Goal: Transaction & Acquisition: Purchase product/service

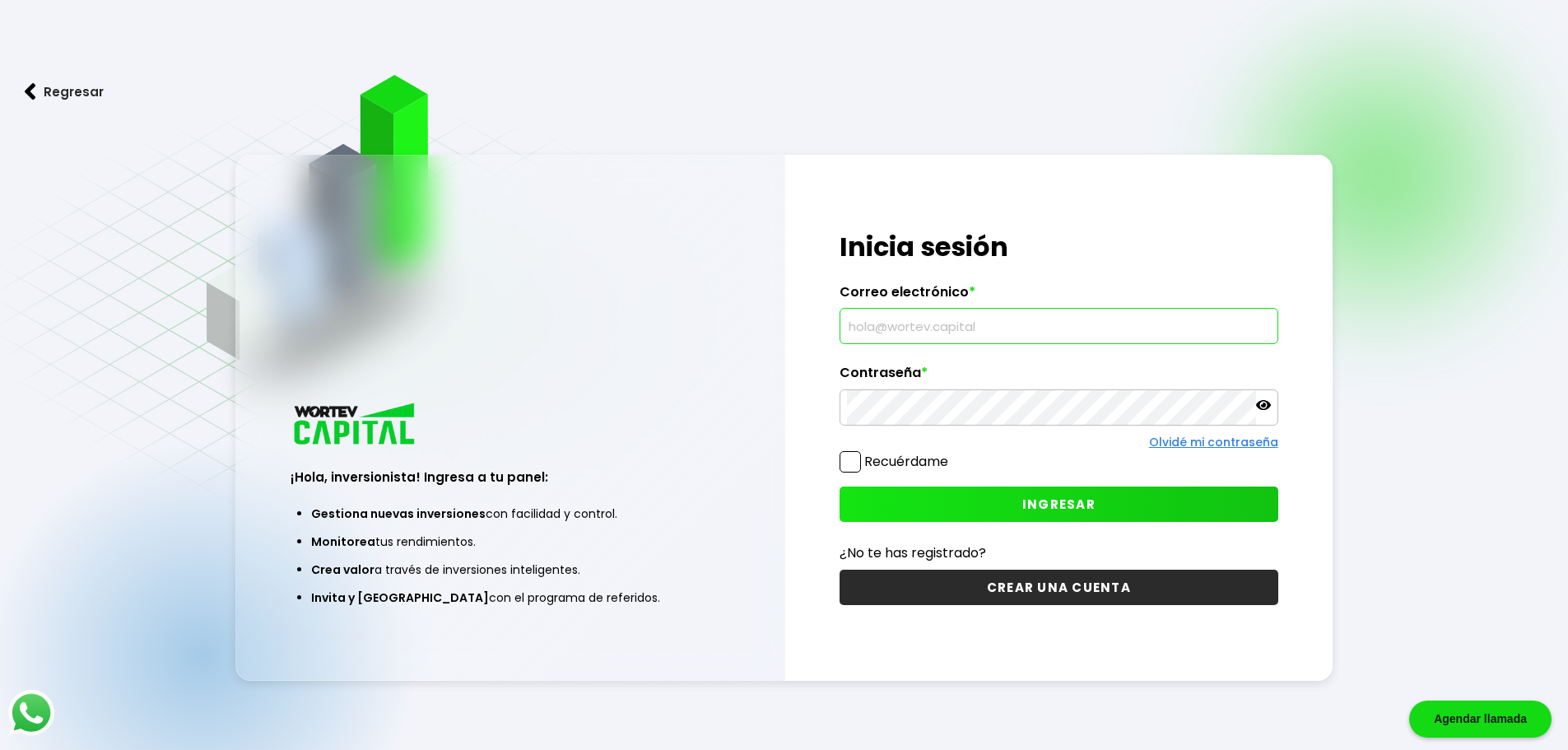
click at [899, 329] on input "text" at bounding box center [1058, 325] width 424 height 34
type input "[EMAIL_ADDRESS][DOMAIN_NAME]"
click at [994, 499] on button "INGRESAR" at bounding box center [1058, 504] width 438 height 35
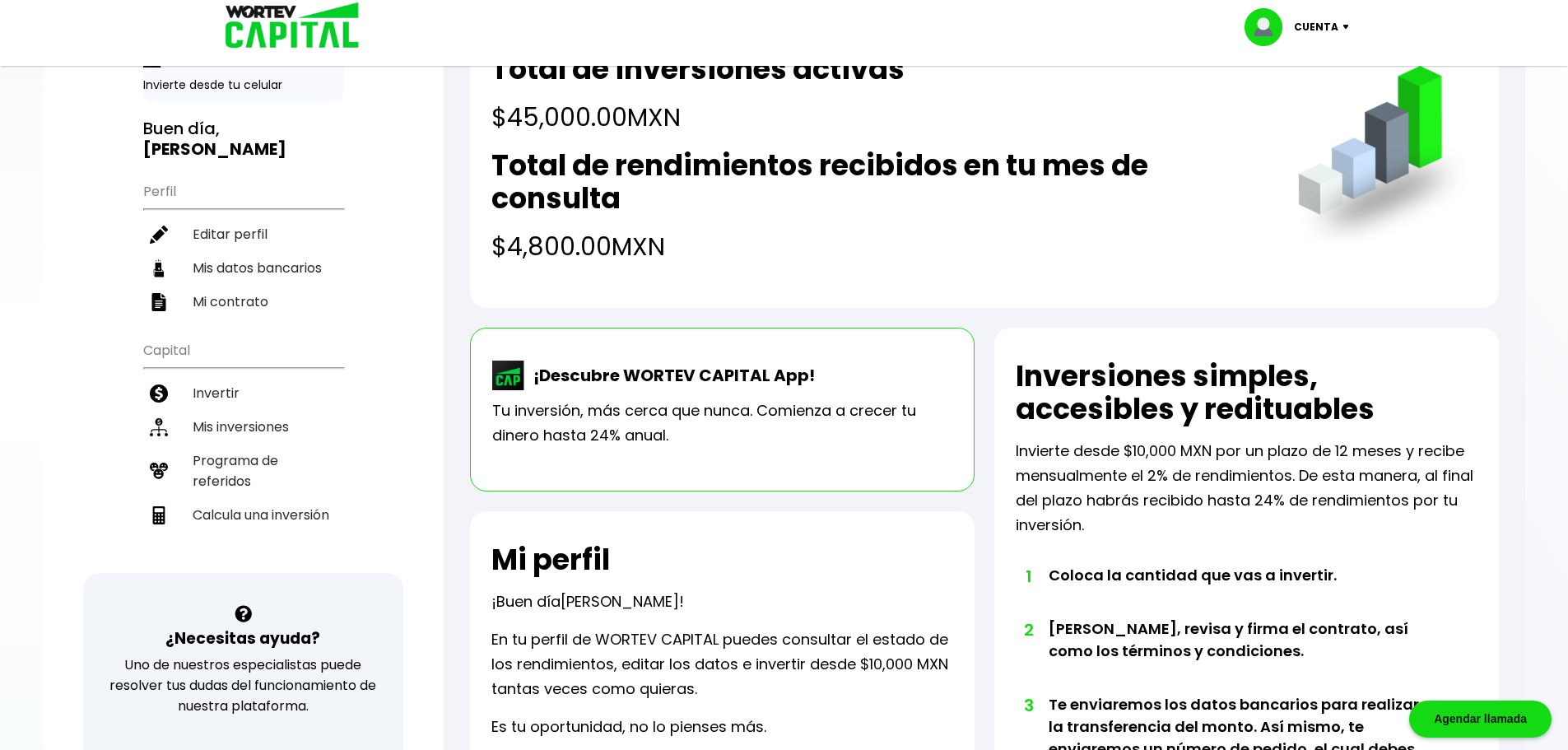
scroll to position [164, 0]
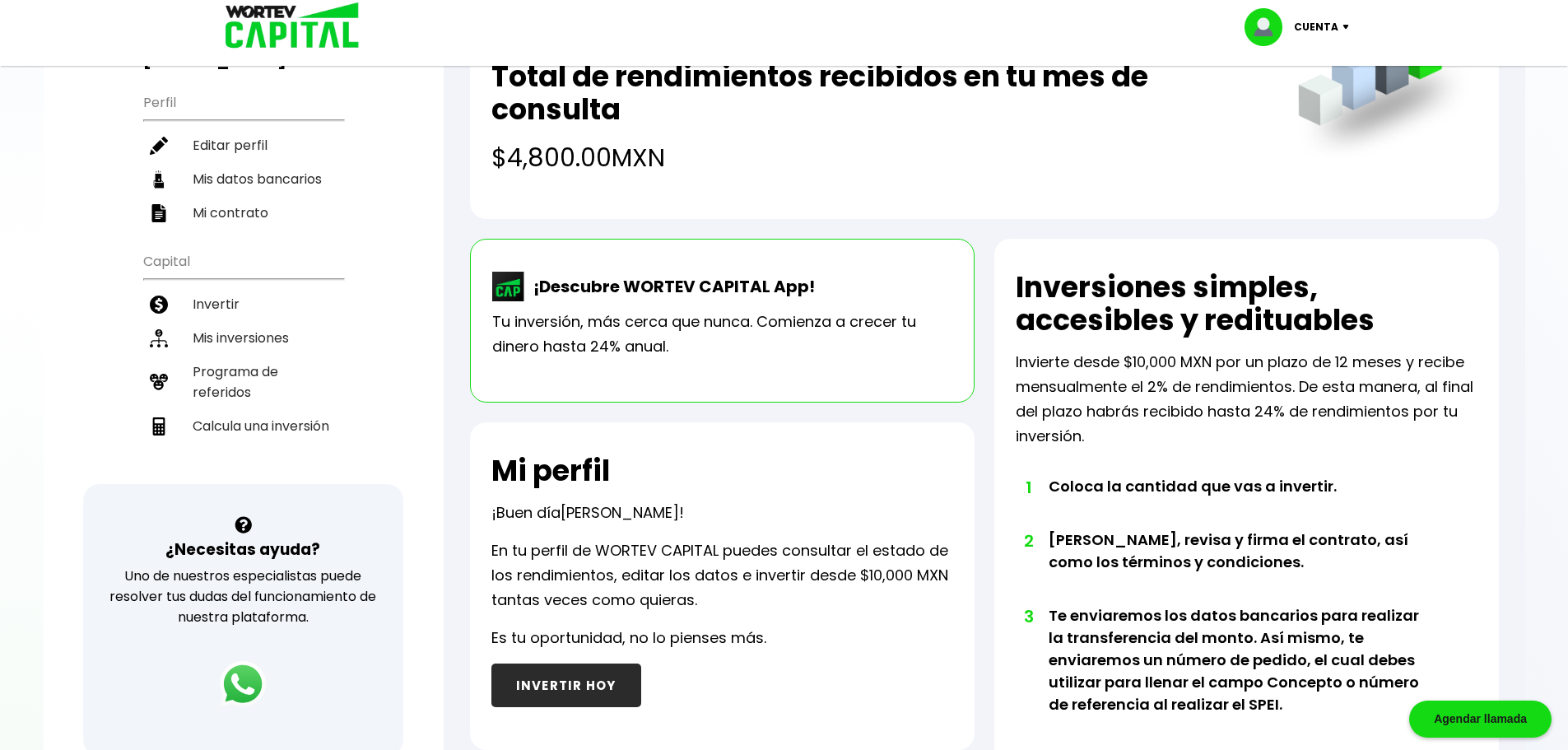
click at [549, 693] on button "INVERTIR HOY" at bounding box center [566, 685] width 150 height 44
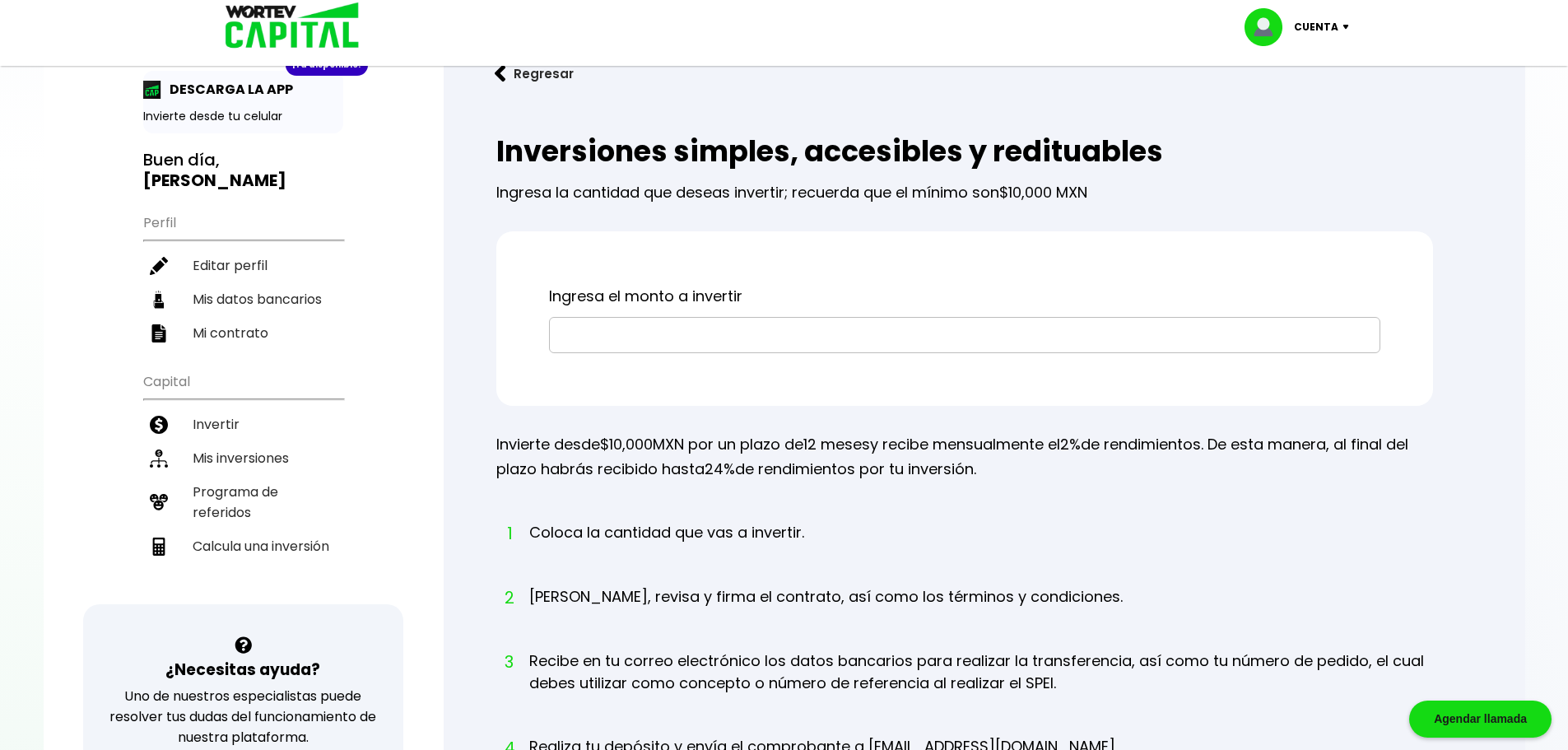
scroll to position [82, 0]
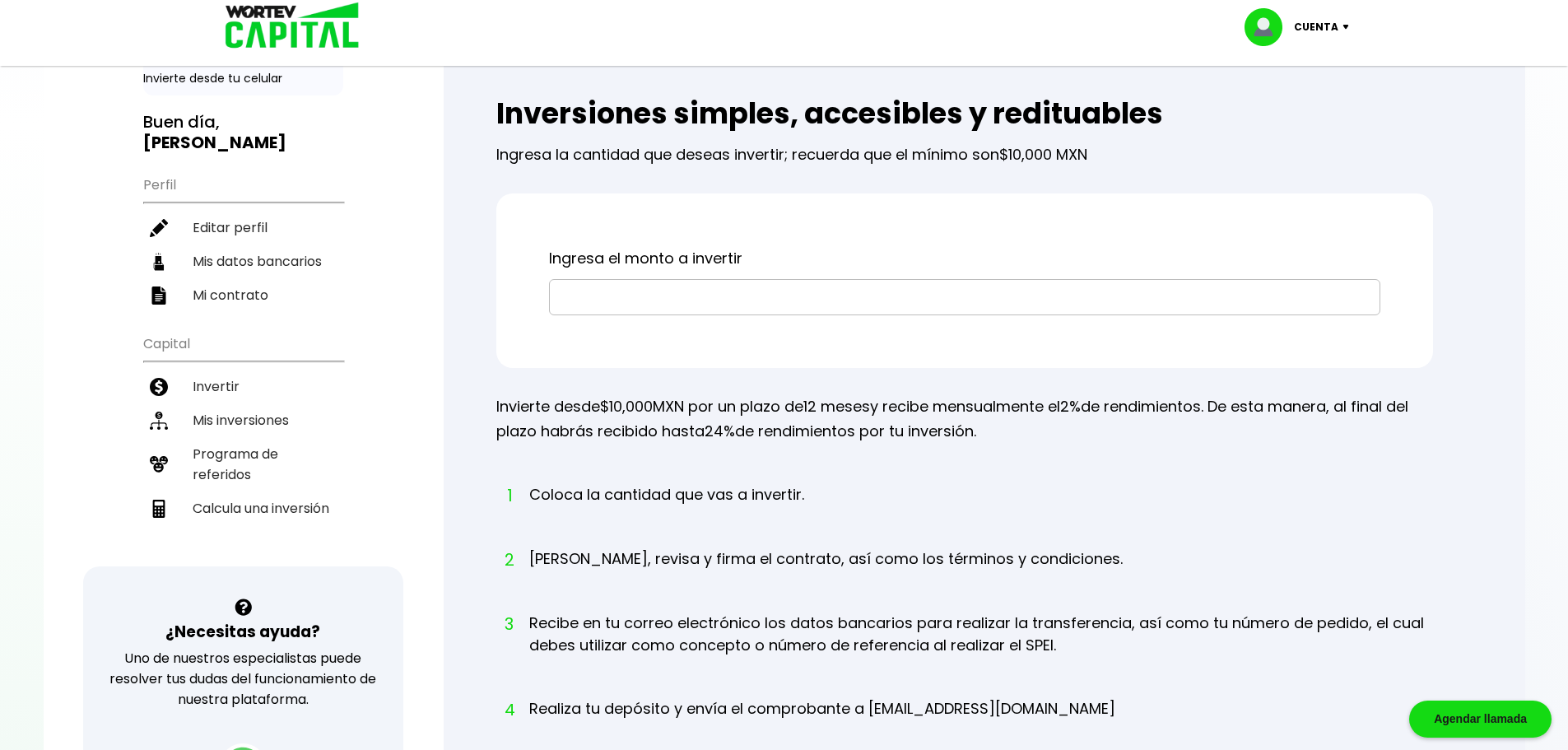
click at [602, 304] on input "text" at bounding box center [965, 297] width 816 height 34
type input "$10,000"
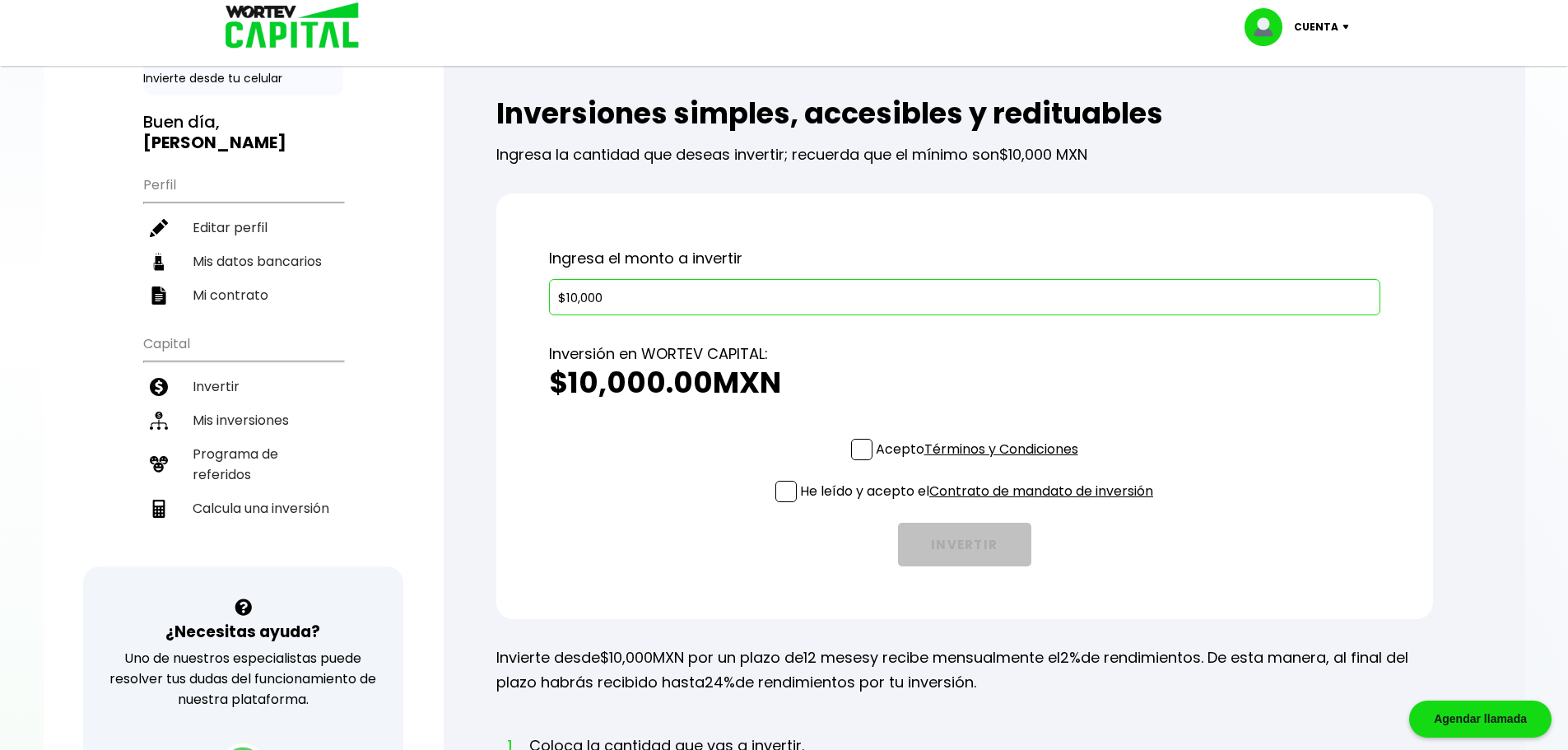
click at [864, 447] on span at bounding box center [862, 449] width 22 height 22
click at [981, 462] on input "Acepto Términos y Condiciones" at bounding box center [981, 462] width 0 height 0
click at [782, 494] on span at bounding box center [786, 491] width 22 height 22
click at [981, 504] on input "He leído y acepto el Contrato de mandato de inversión" at bounding box center [981, 504] width 0 height 0
click at [950, 542] on button "INVERTIR" at bounding box center [964, 545] width 133 height 44
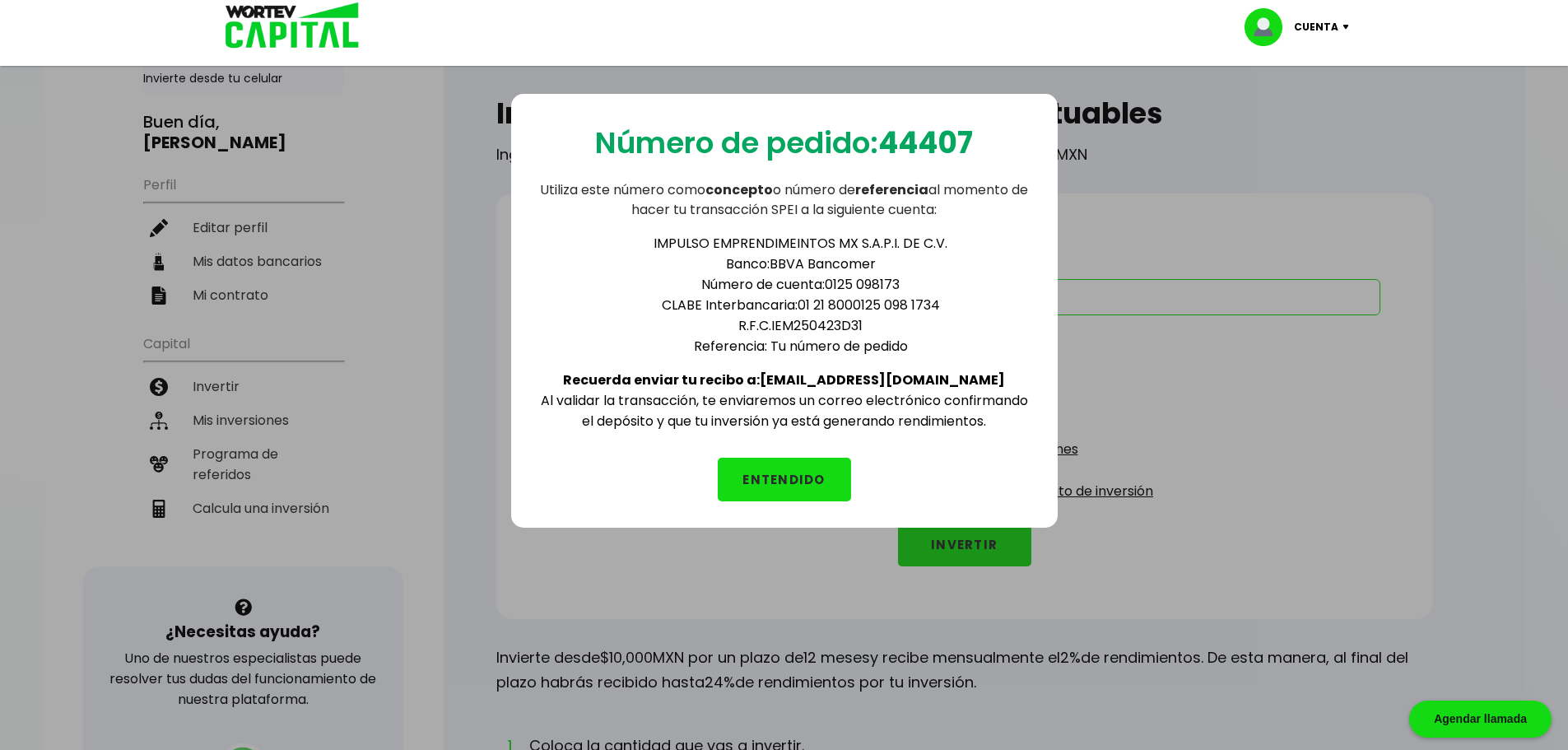
click at [616, 205] on p "Utiliza este número como concepto o número de referencia al momento de hacer tu…" at bounding box center [784, 199] width 494 height 39
click at [755, 469] on button "ENTENDIDO" at bounding box center [784, 479] width 133 height 44
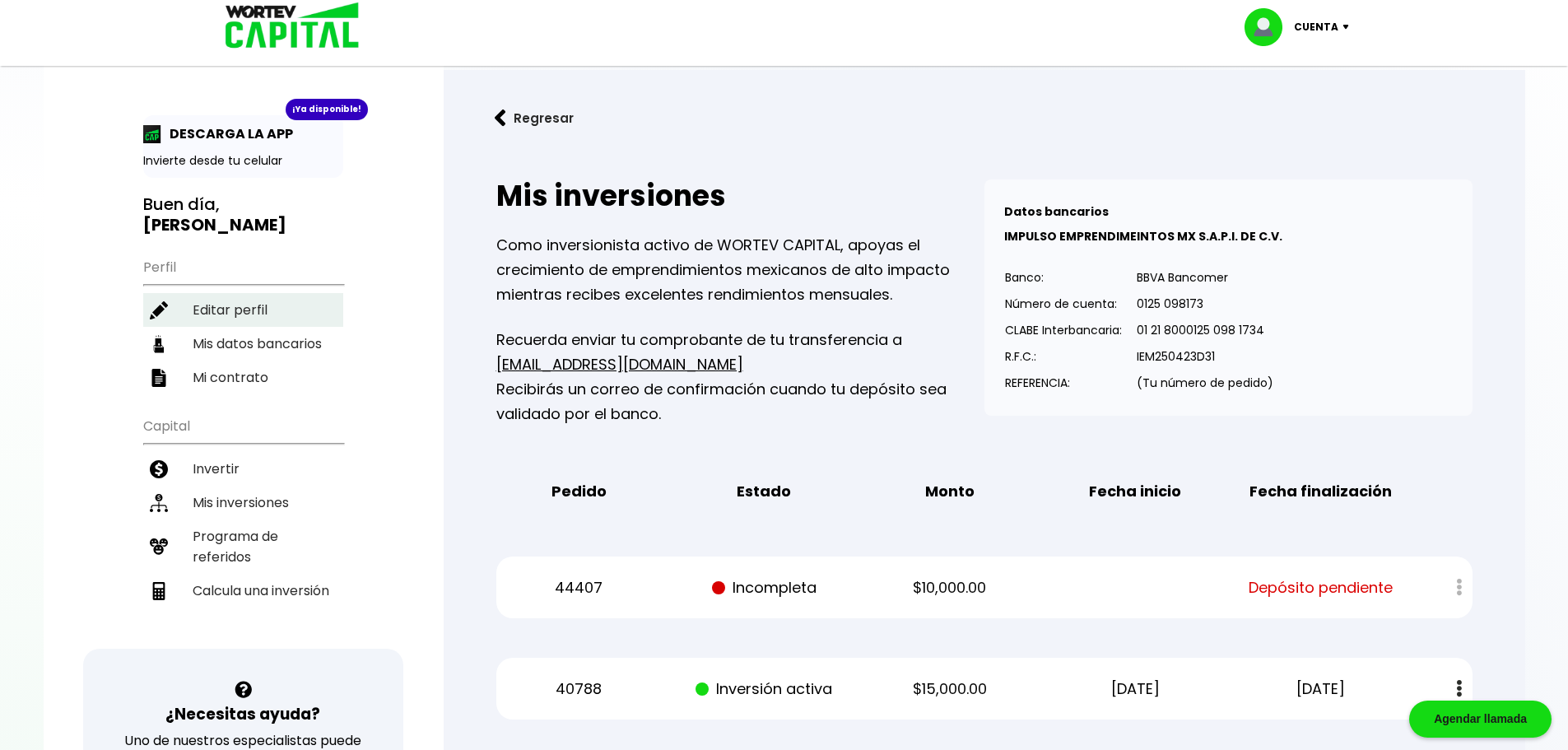
click at [231, 322] on li "Editar perfil" at bounding box center [243, 310] width 200 height 34
select select "Hombre"
select select "Licenciatura"
select select "QR"
select select "BBVA Bancomer"
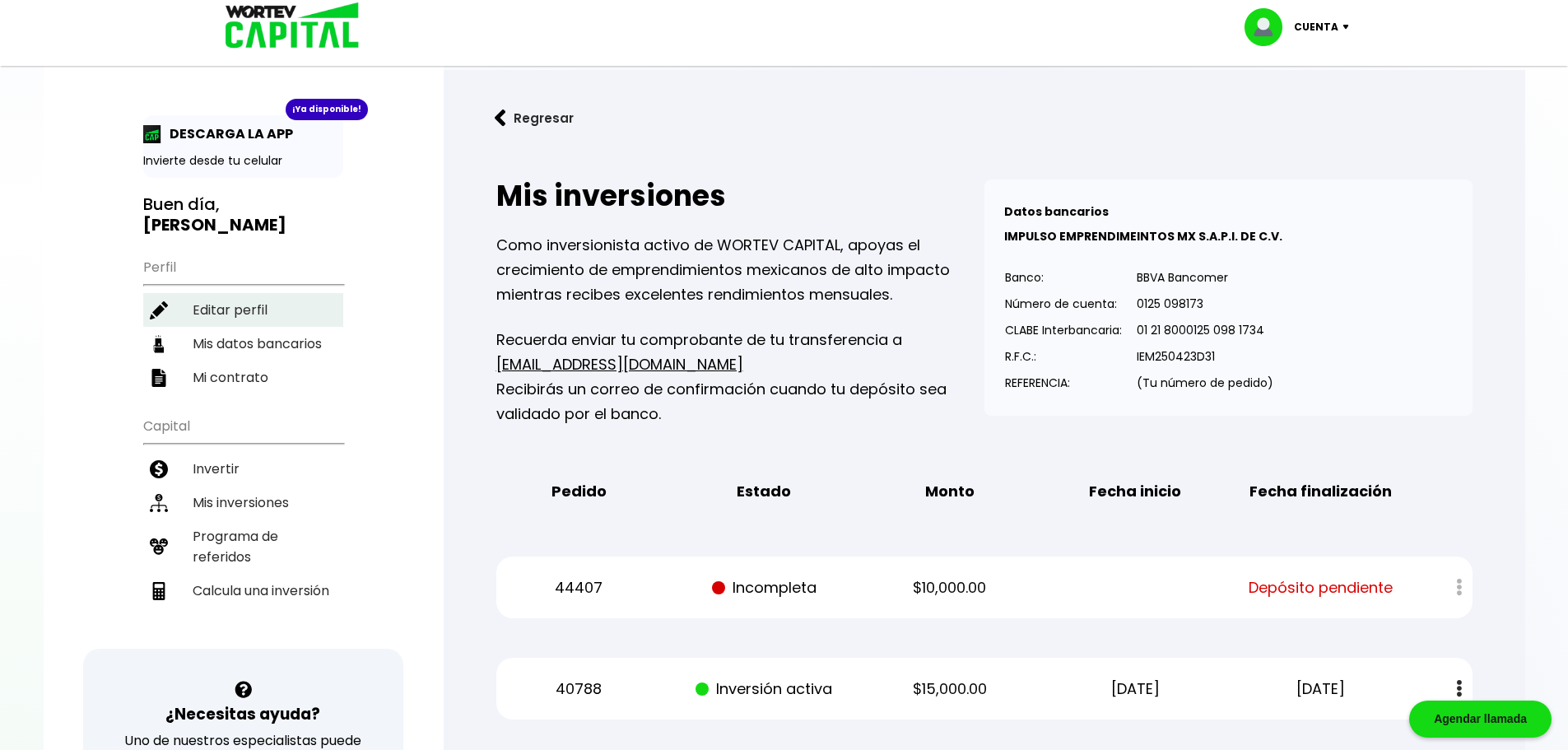
select select "[GEOGRAPHIC_DATA]"
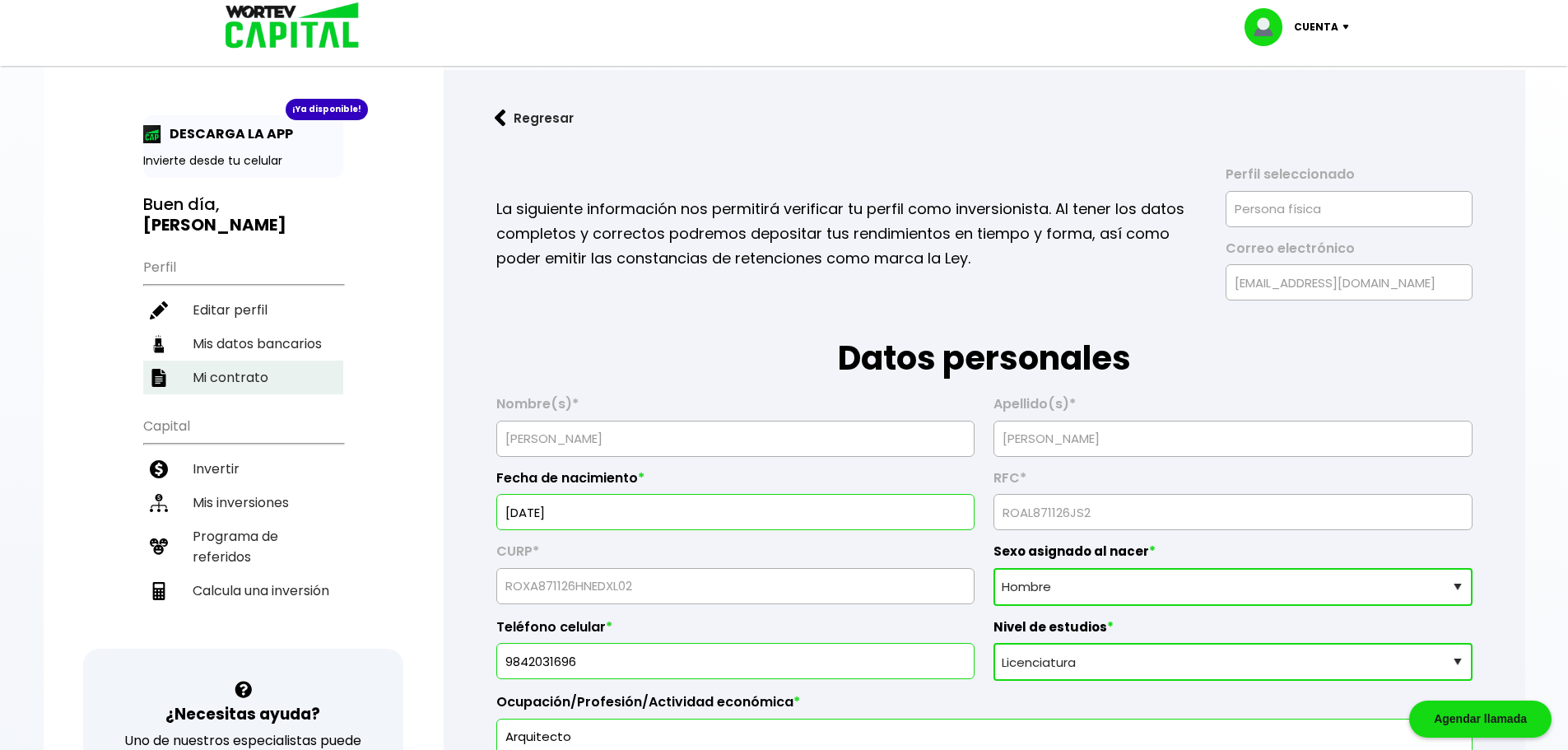
click at [207, 386] on li "Mi contrato" at bounding box center [243, 377] width 200 height 34
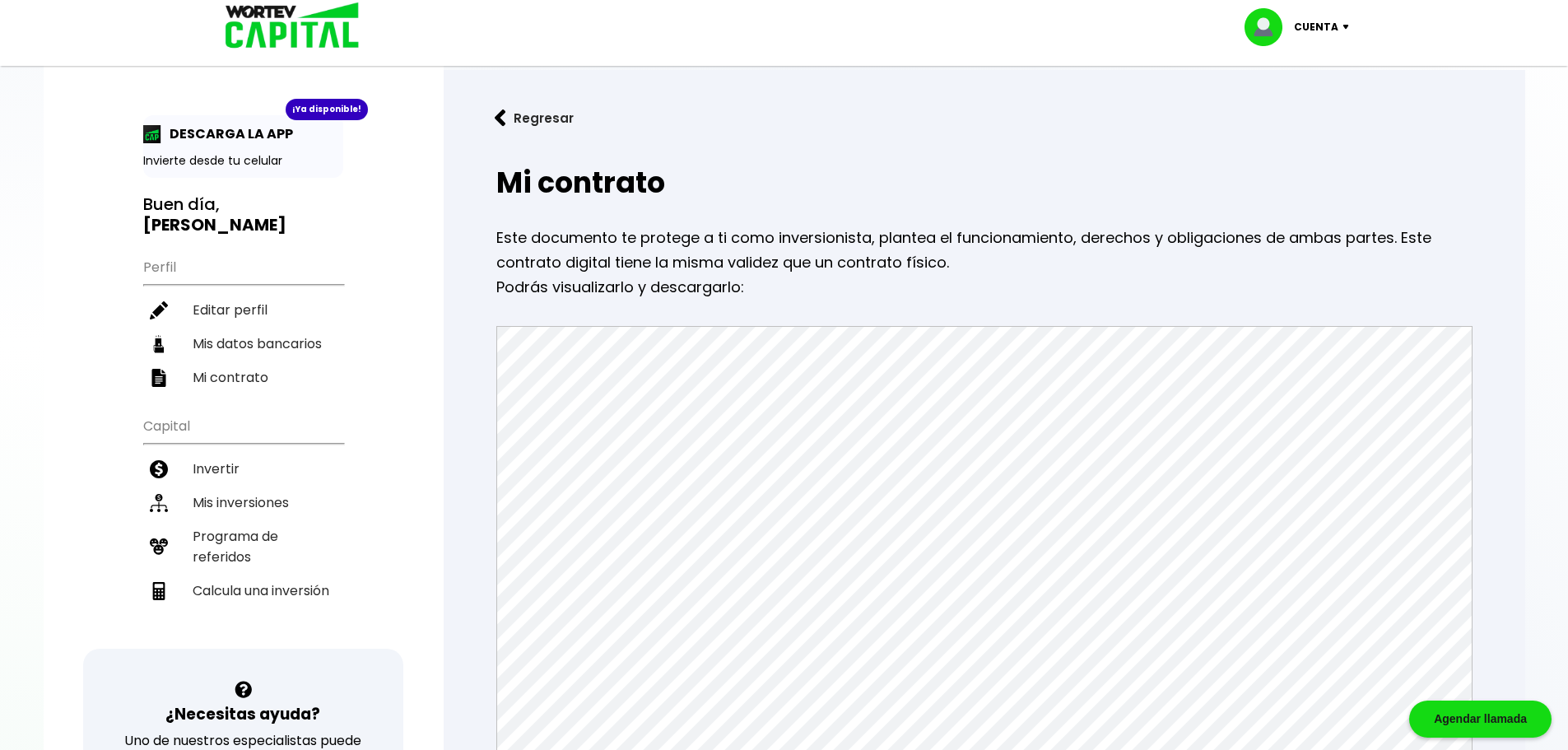
click at [280, 42] on img at bounding box center [287, 27] width 158 height 54
click at [234, 502] on li "Mis inversiones" at bounding box center [243, 502] width 200 height 34
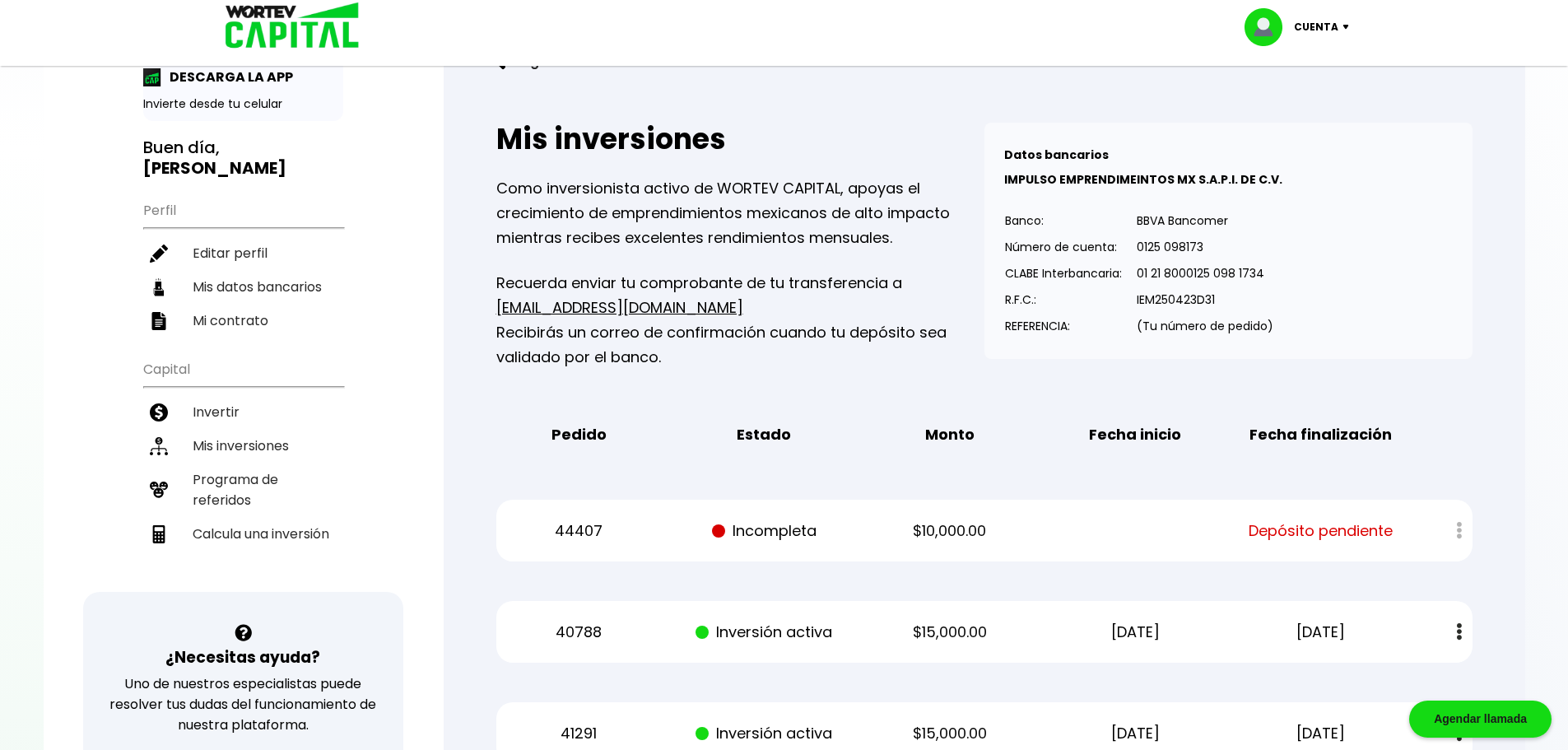
scroll to position [329, 0]
